Goal: Task Accomplishment & Management: Manage account settings

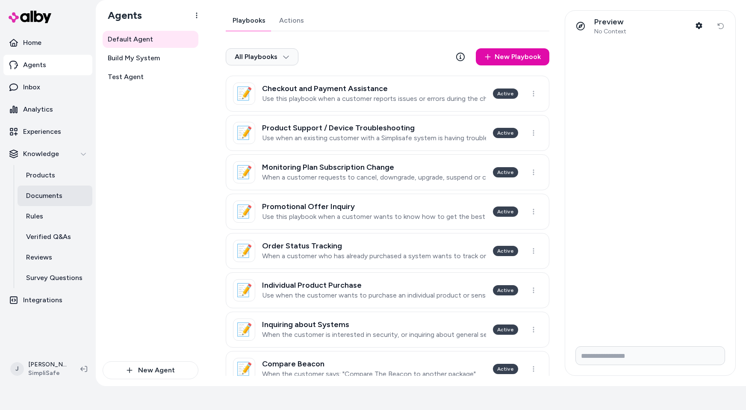
click at [53, 196] on p "Documents" at bounding box center [44, 196] width 36 height 10
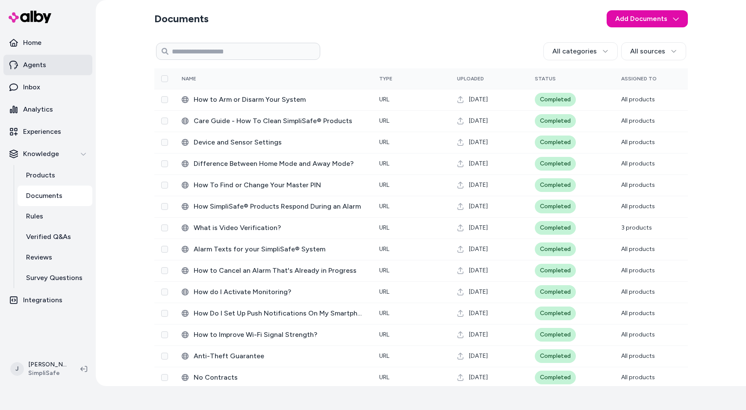
click at [44, 65] on p "Agents" at bounding box center [34, 65] width 23 height 10
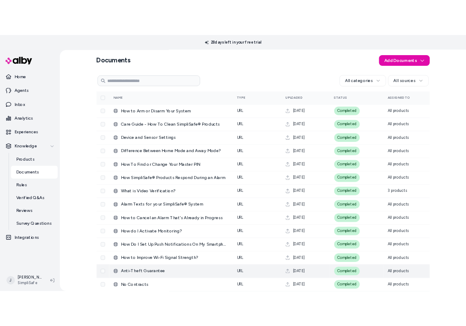
scroll to position [1, 0]
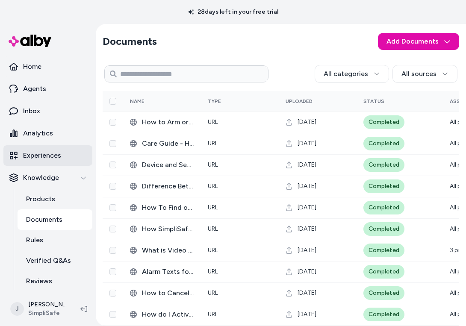
click at [42, 160] on p "Experiences" at bounding box center [42, 156] width 38 height 10
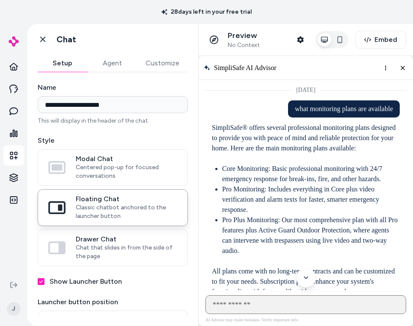
scroll to position [14, 0]
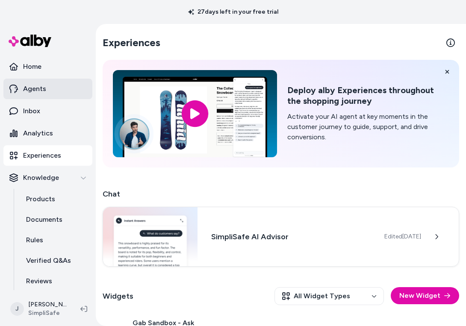
click at [38, 93] on p "Agents" at bounding box center [34, 89] width 23 height 10
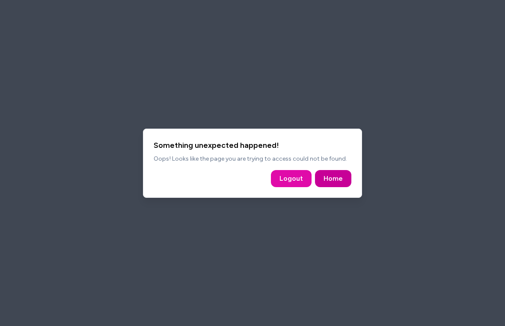
click at [327, 177] on link "Home" at bounding box center [332, 179] width 19 height 10
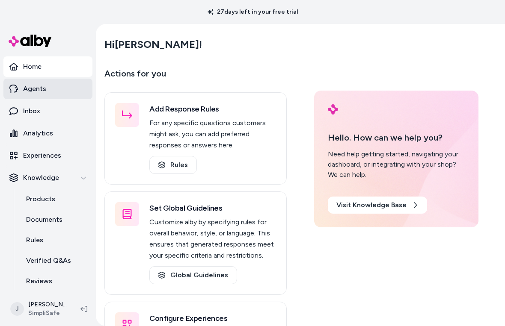
click at [42, 91] on p "Agents" at bounding box center [34, 89] width 23 height 10
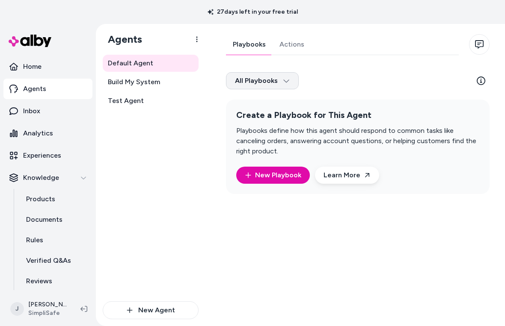
click at [292, 83] on html "27 days left in your free trial Home Agents Inbox Analytics Experiences Knowled…" at bounding box center [252, 163] width 505 height 326
click at [337, 84] on html "27 days left in your free trial Home Agents Inbox Analytics Experiences Knowled…" at bounding box center [252, 163] width 505 height 326
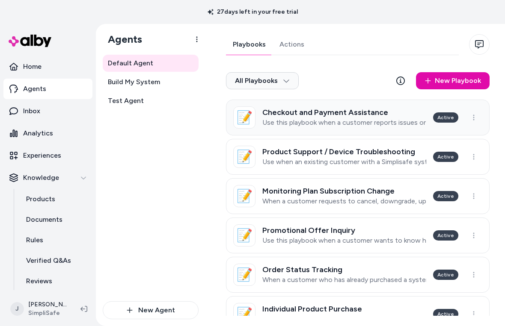
click at [313, 113] on h3 "Checkout and Payment Assistance" at bounding box center [344, 112] width 164 height 9
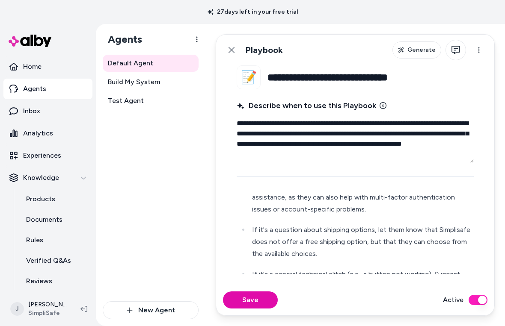
scroll to position [506, 0]
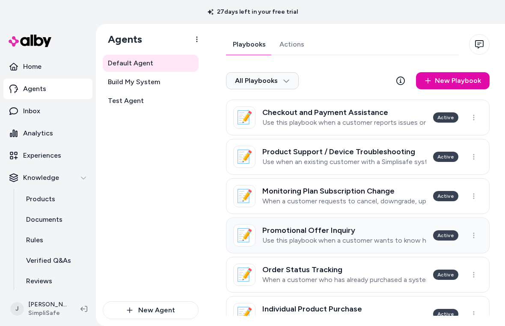
click at [338, 238] on p "Use this playbook when a customer wants to know how to get the best deal or pro…" at bounding box center [344, 240] width 164 height 9
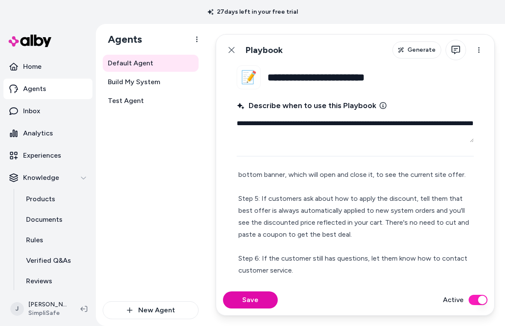
scroll to position [147, 0]
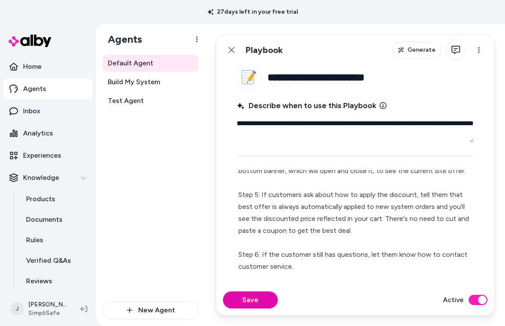
click at [39, 86] on p "Agents" at bounding box center [34, 89] width 23 height 10
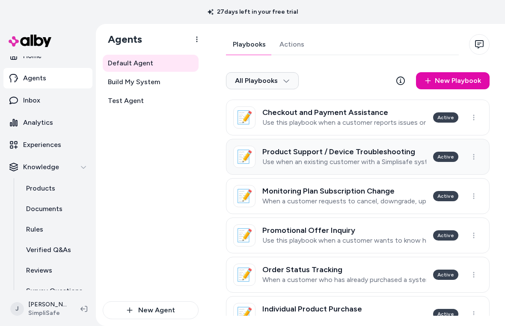
scroll to position [17, 0]
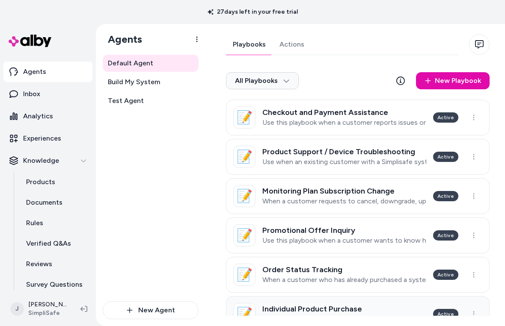
click at [379, 304] on link "📝 Individual Product Purchase Use when the customer wants to purchase an indivi…" at bounding box center [357, 314] width 263 height 36
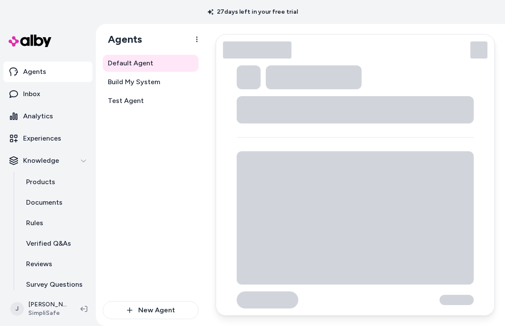
type textarea "*"
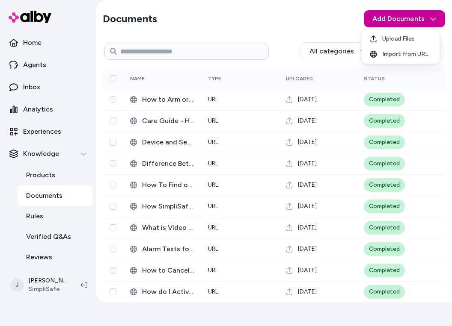
click at [417, 21] on html "28 days left in your free trial Home Agents Inbox Analytics Experiences Knowled…" at bounding box center [226, 139] width 452 height 326
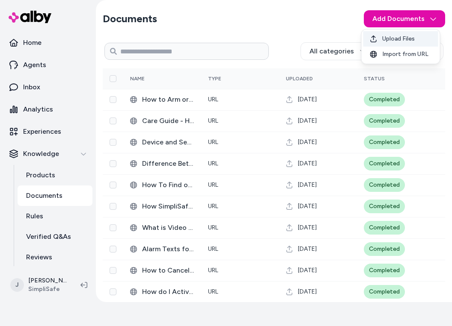
click at [396, 38] on span "Upload Files" at bounding box center [398, 39] width 32 height 9
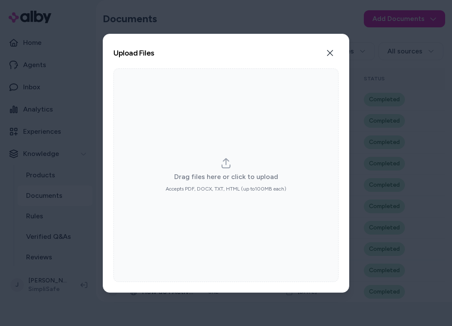
click at [229, 166] on icon "dropzone" at bounding box center [226, 163] width 10 height 10
click at [226, 175] on input "Drag files here or click to upload Accepts PDF, DOCX, TXT, HTML (up to 100 MB e…" at bounding box center [226, 175] width 0 height 0
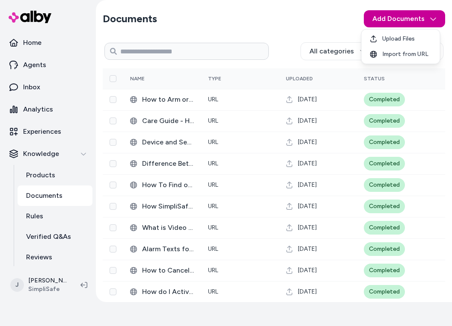
click at [432, 18] on html "28 days left in your free trial Home Agents Inbox Analytics Experiences Knowled…" at bounding box center [226, 139] width 452 height 326
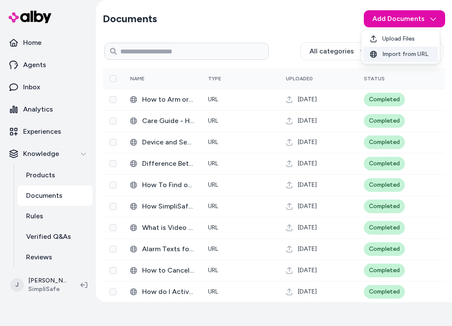
click at [408, 49] on div "Import from URL" at bounding box center [400, 54] width 75 height 15
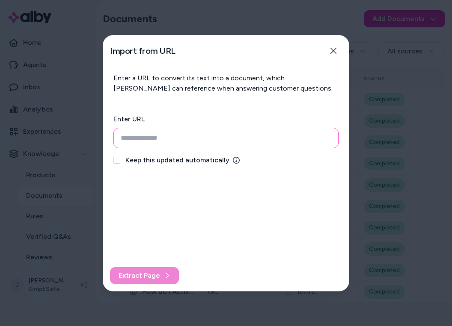
click at [181, 142] on input "url" at bounding box center [225, 138] width 225 height 21
paste input "**********"
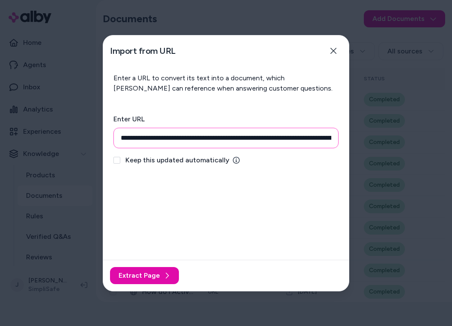
scroll to position [0, 170]
type input "**********"
click at [121, 162] on div "Keep this updated automatically" at bounding box center [225, 160] width 225 height 10
click at [116, 160] on button "Keep this updated automatically" at bounding box center [116, 160] width 7 height 7
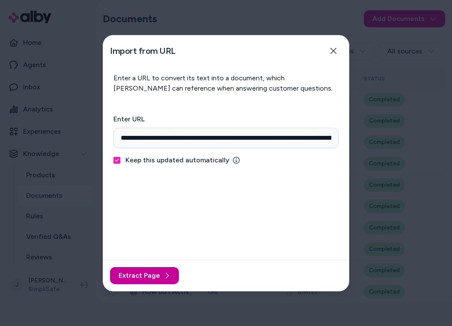
click at [141, 277] on span "Extract Page" at bounding box center [138, 276] width 41 height 10
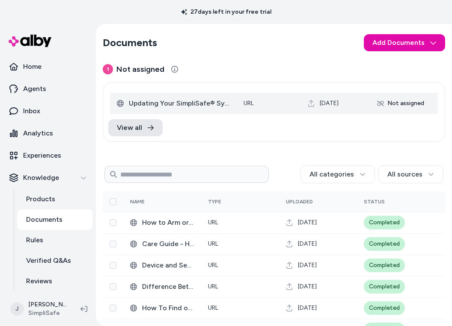
click at [201, 106] on span "‎Updating Your SimpliSafe® System" at bounding box center [179, 103] width 101 height 10
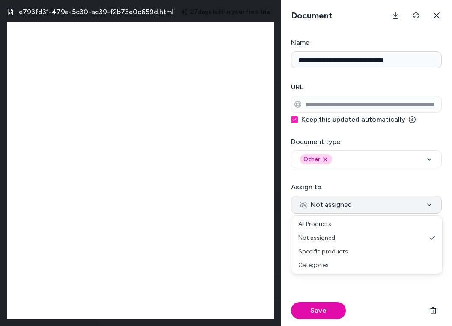
click at [360, 211] on button "Not assigned" at bounding box center [366, 205] width 151 height 18
select select "***"
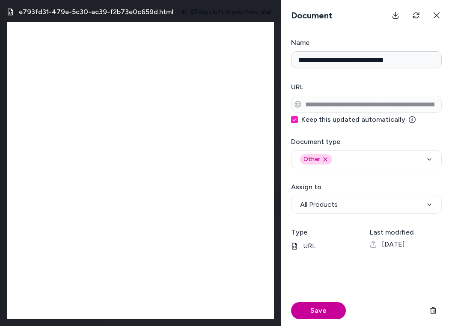
click at [319, 308] on button "Save" at bounding box center [318, 310] width 55 height 17
